Goal: Check status: Check status

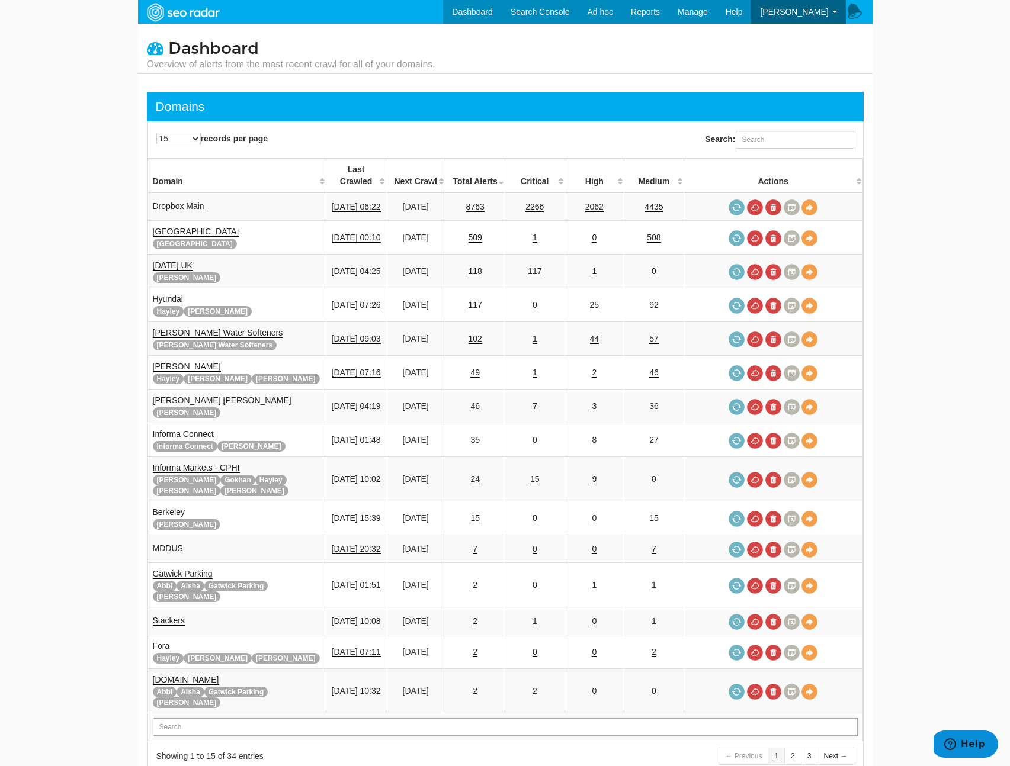
click at [181, 718] on input "text" at bounding box center [505, 727] width 705 height 18
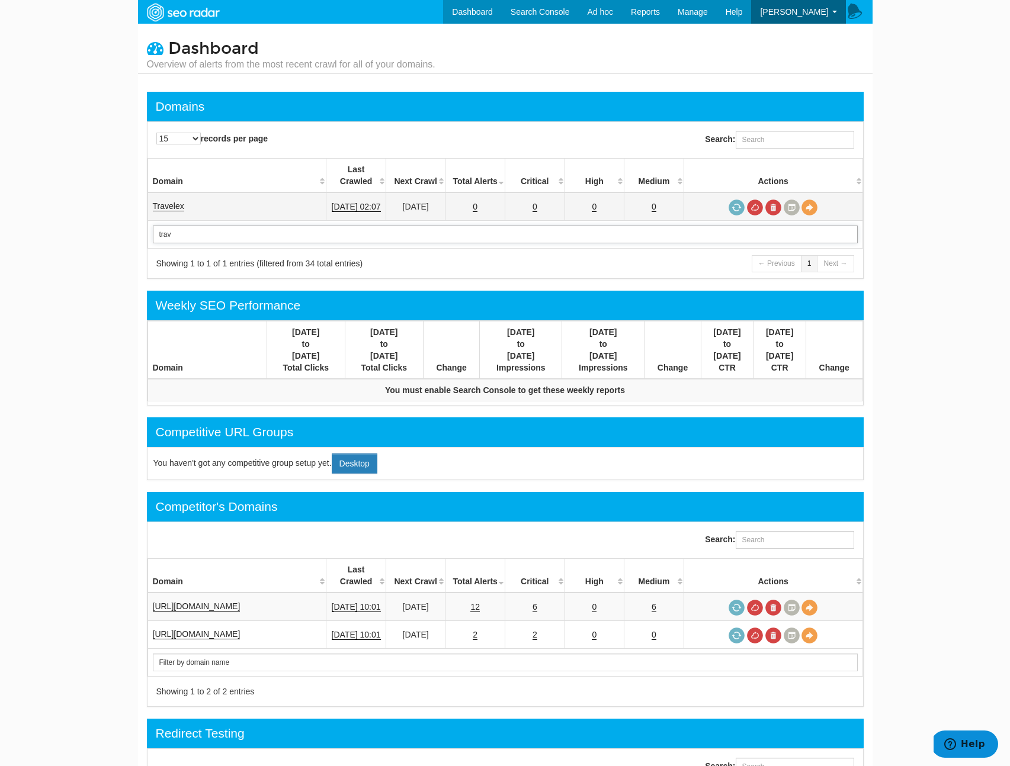
type input "trav"
click at [171, 201] on link "Travelex" at bounding box center [168, 206] width 31 height 10
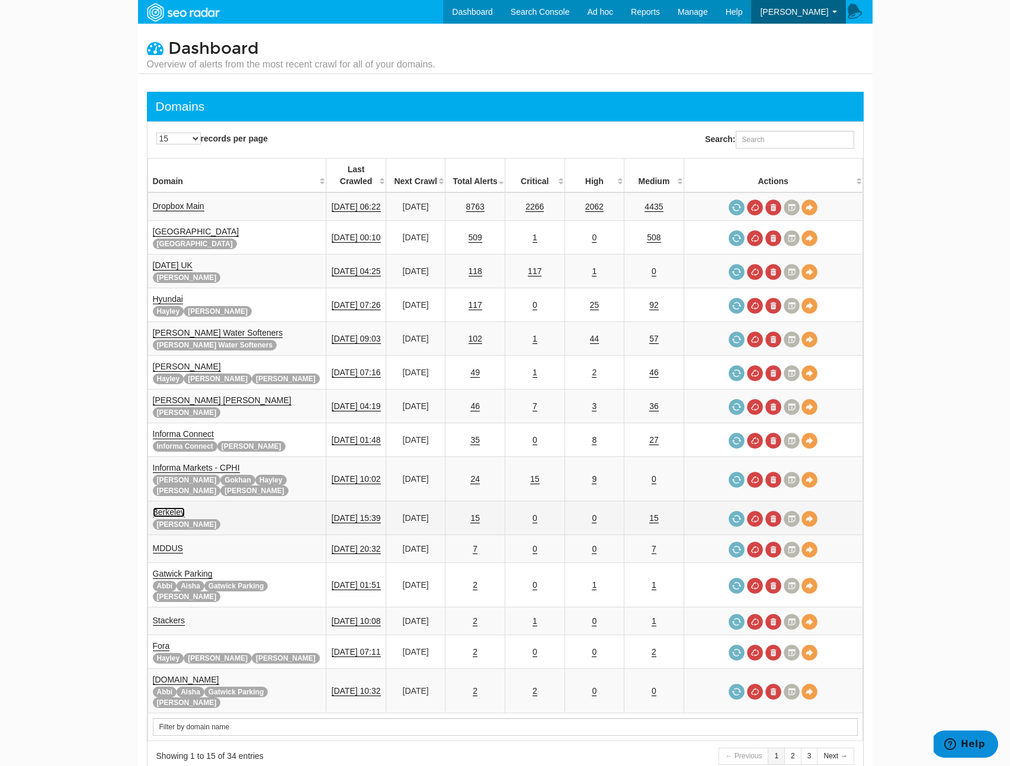
click at [172, 508] on link "Berkeley" at bounding box center [169, 513] width 32 height 10
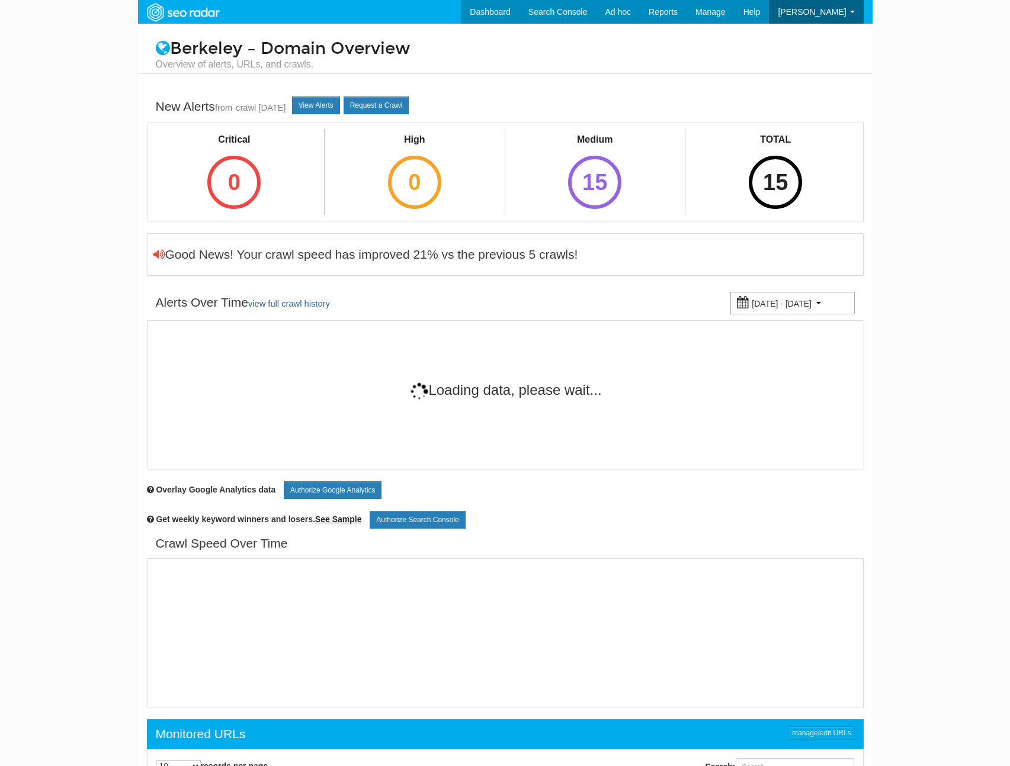
scroll to position [47, 0]
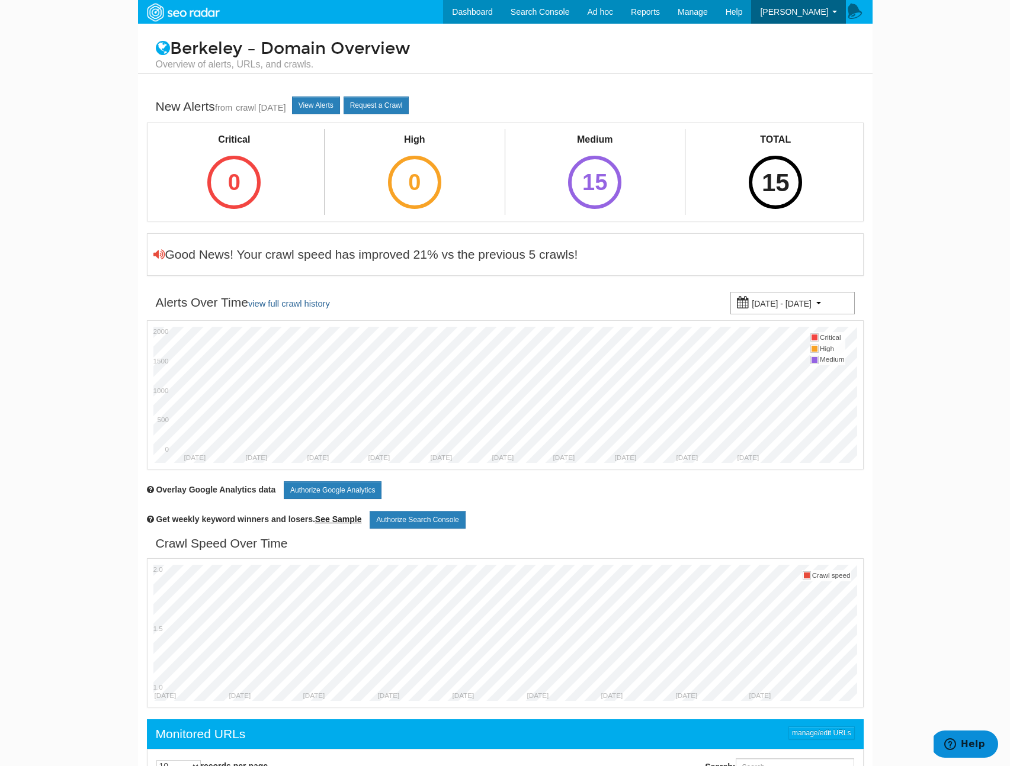
click at [791, 194] on div "15" at bounding box center [775, 182] width 53 height 53
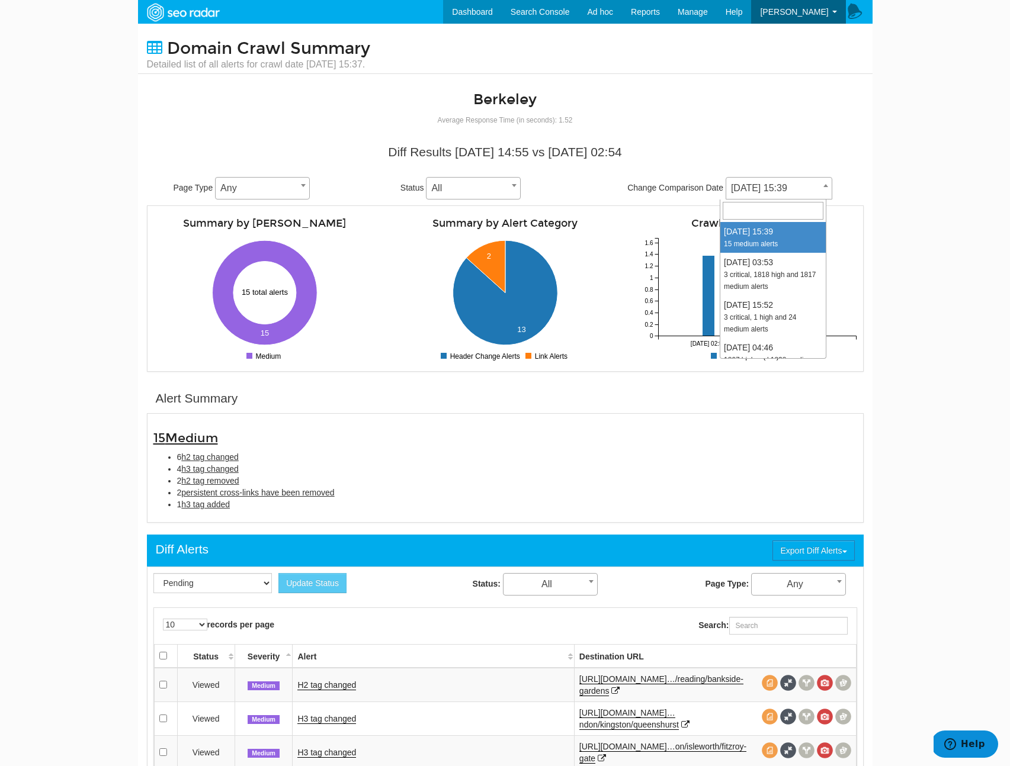
click at [820, 188] on span at bounding box center [826, 185] width 12 height 15
